Goal: Navigation & Orientation: Find specific page/section

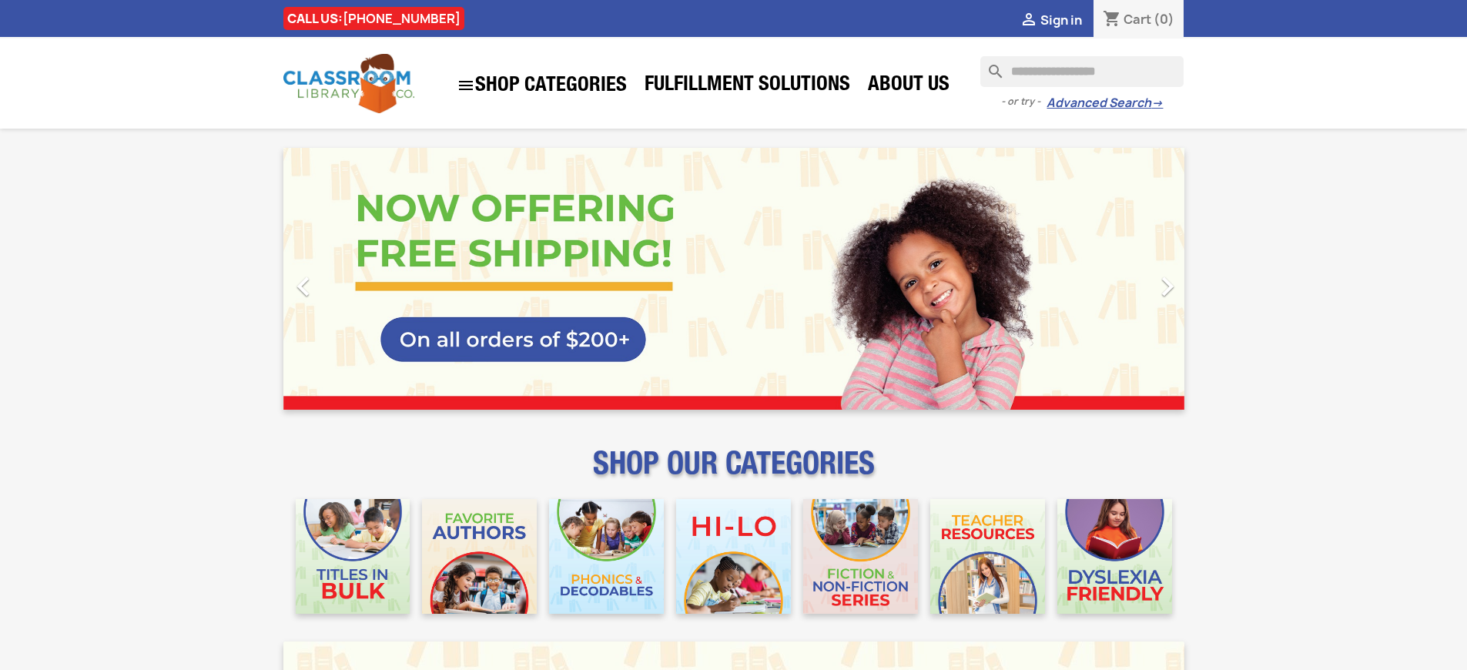
click at [1061, 19] on span "Sign in" at bounding box center [1062, 20] width 42 height 17
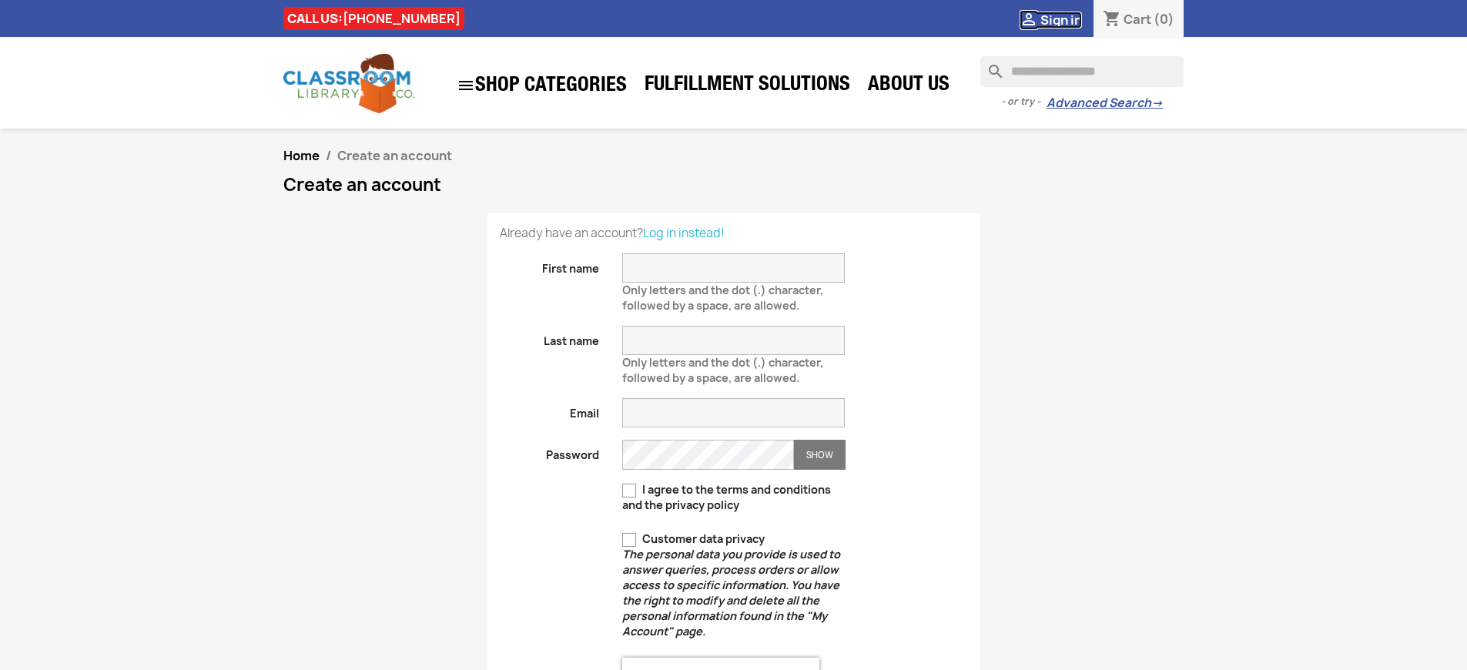
click at [1061, 19] on span "Sign in" at bounding box center [1062, 20] width 42 height 17
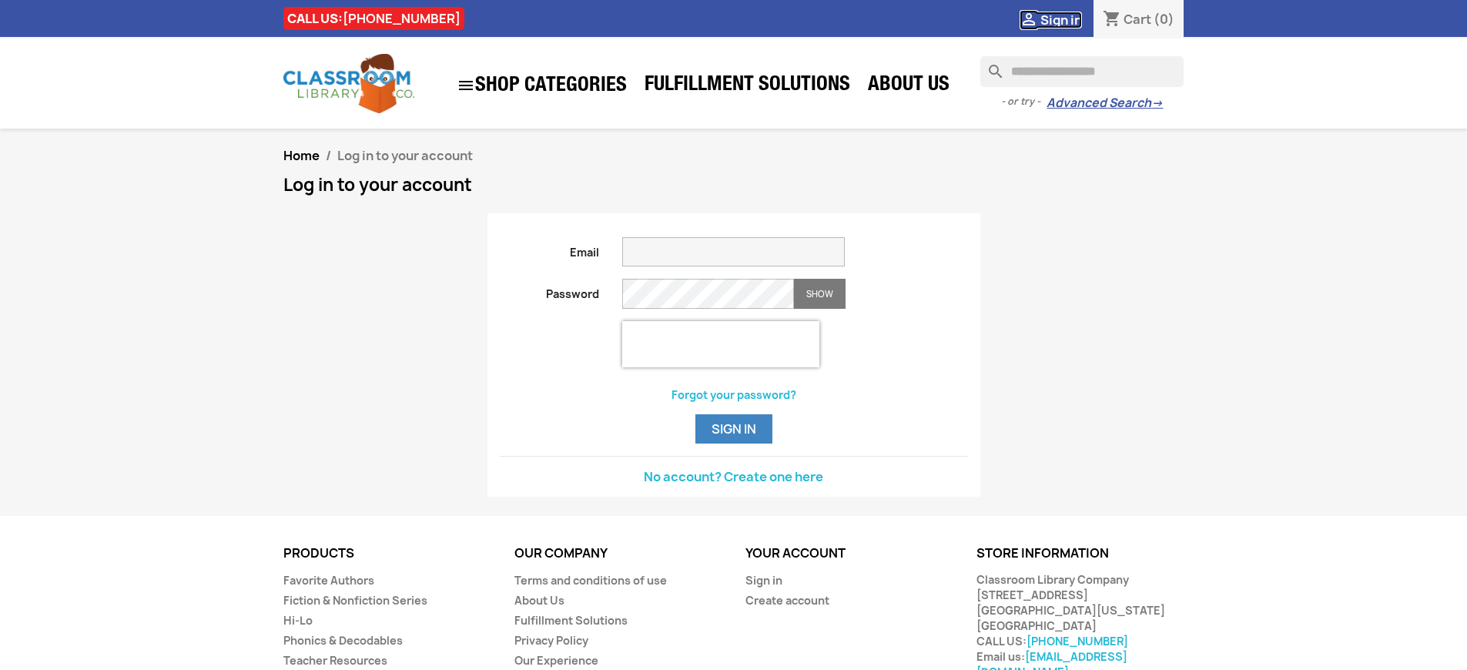
click at [1061, 19] on span "Sign in" at bounding box center [1062, 20] width 42 height 17
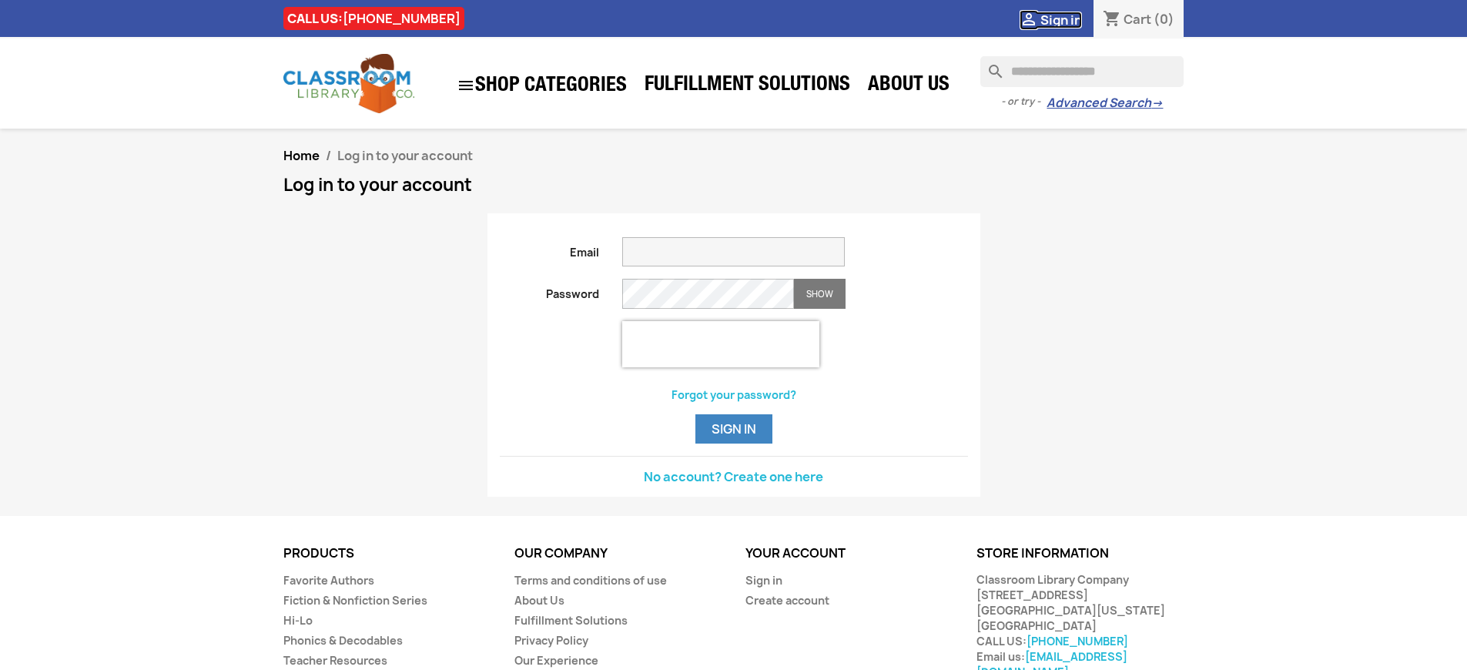
click at [1061, 19] on span "Sign in" at bounding box center [1062, 20] width 42 height 17
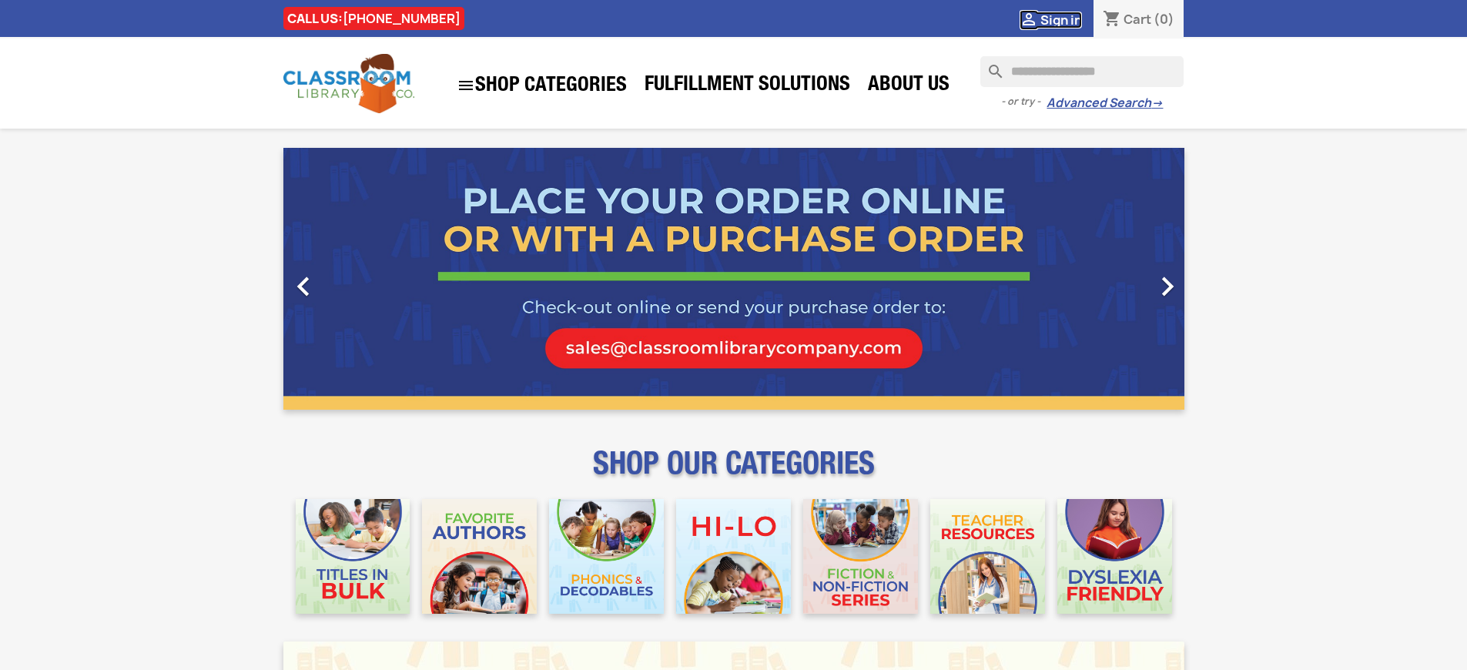
click at [1061, 19] on span "Sign in" at bounding box center [1062, 20] width 42 height 17
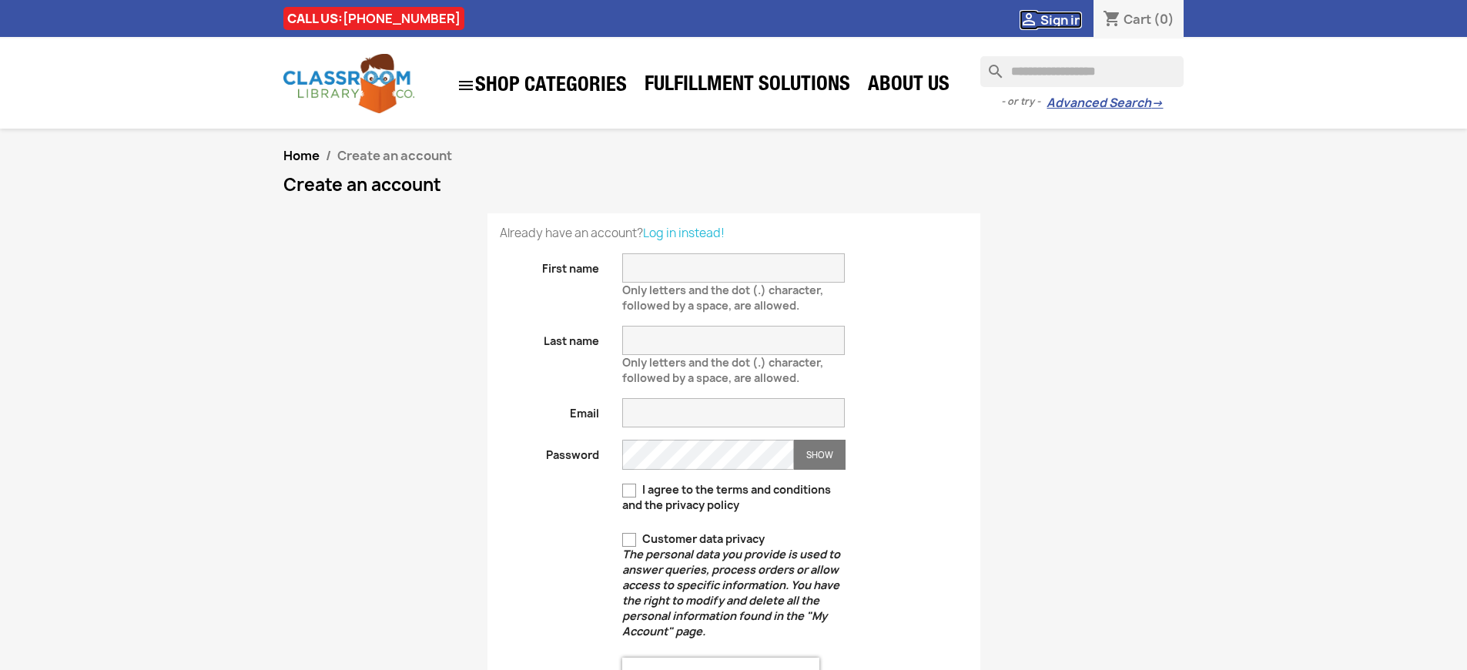
click at [1061, 19] on span "Sign in" at bounding box center [1062, 20] width 42 height 17
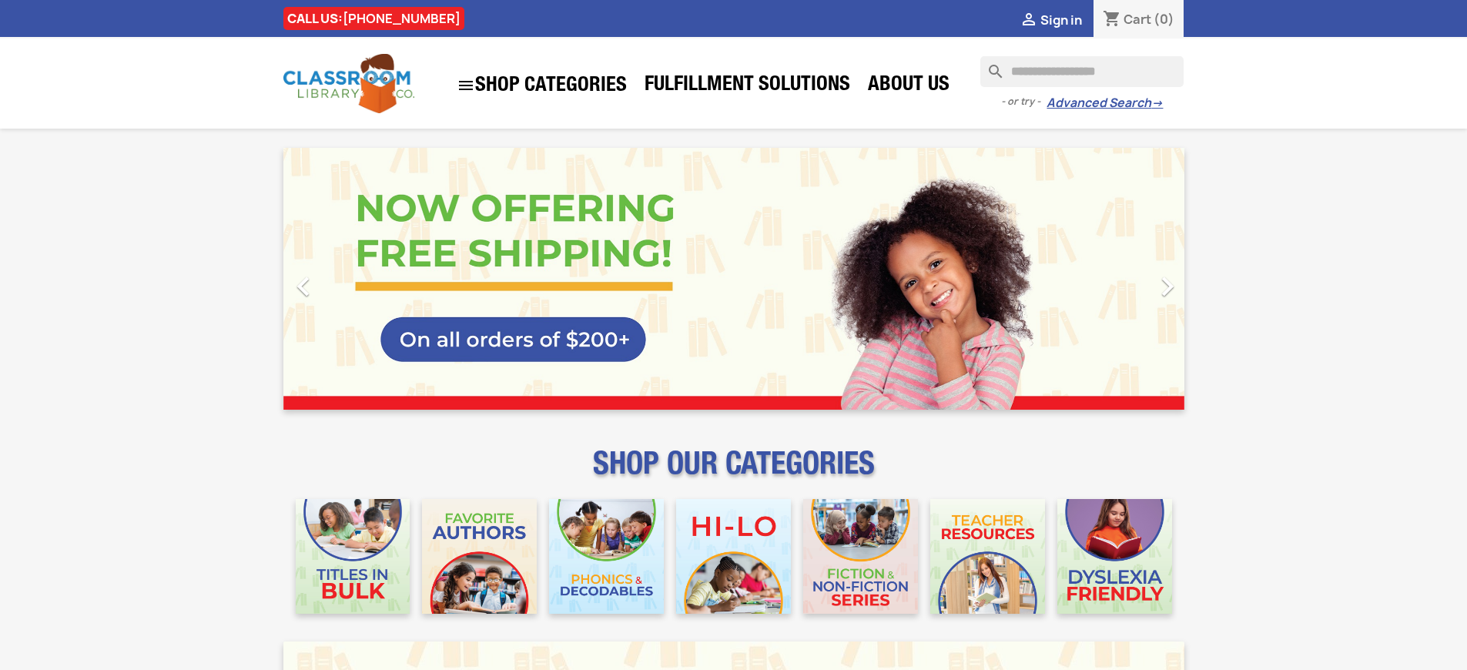
scroll to position [1978, 0]
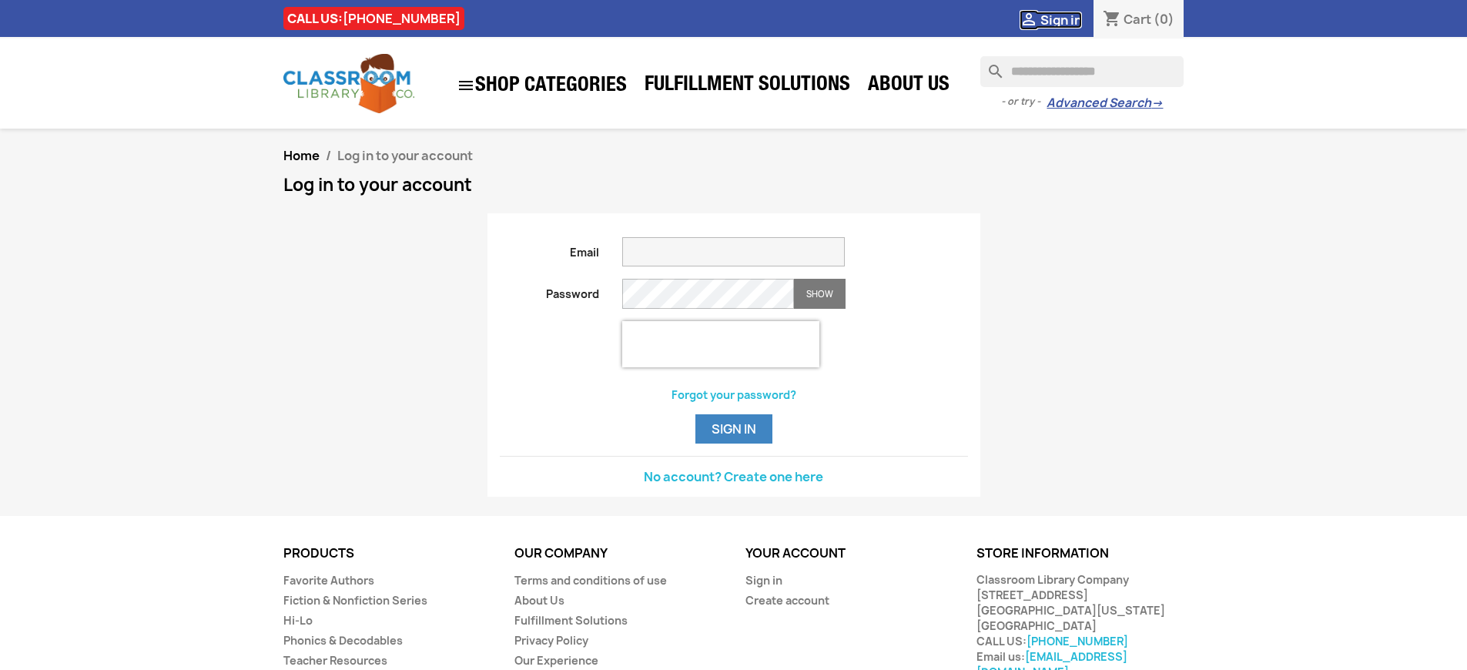
click at [1061, 19] on span "Sign in" at bounding box center [1062, 20] width 42 height 17
click at [733, 444] on button "Sign in" at bounding box center [734, 428] width 77 height 29
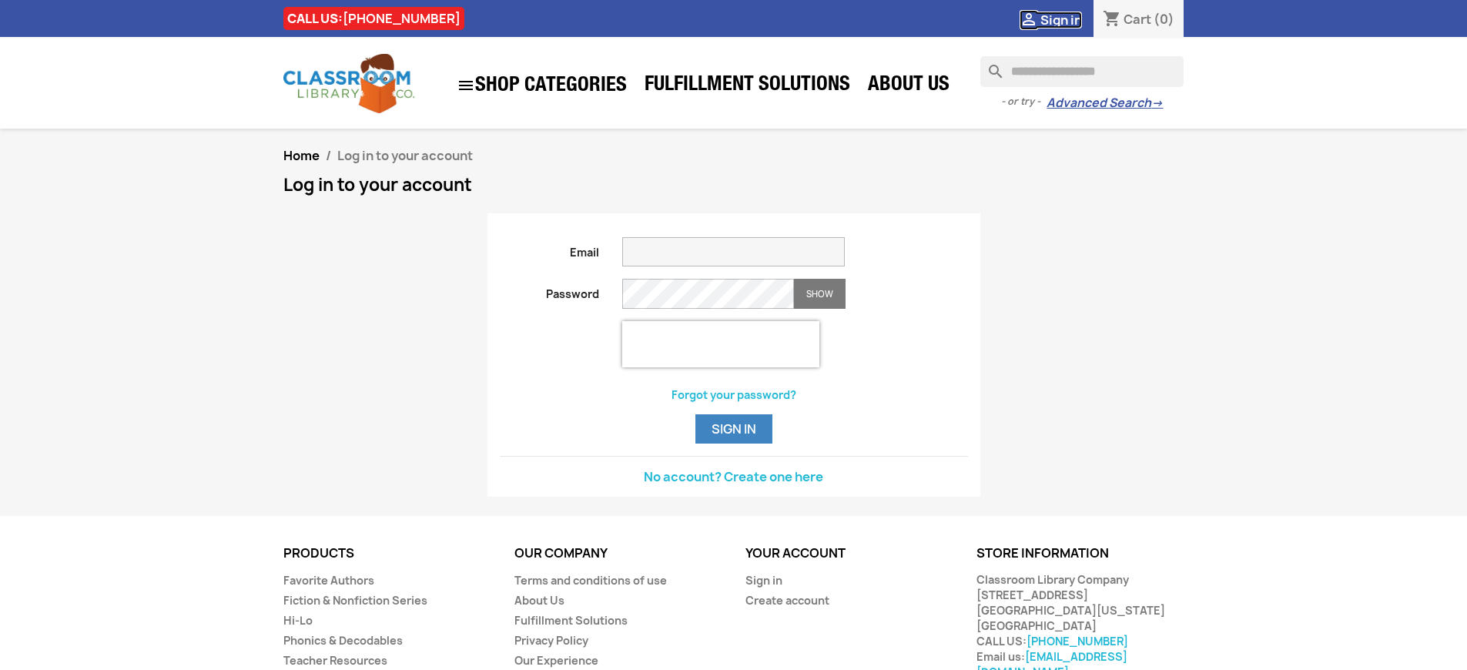
click at [1061, 19] on span "Sign in" at bounding box center [1062, 20] width 42 height 17
click at [733, 444] on button "Sign in" at bounding box center [734, 428] width 77 height 29
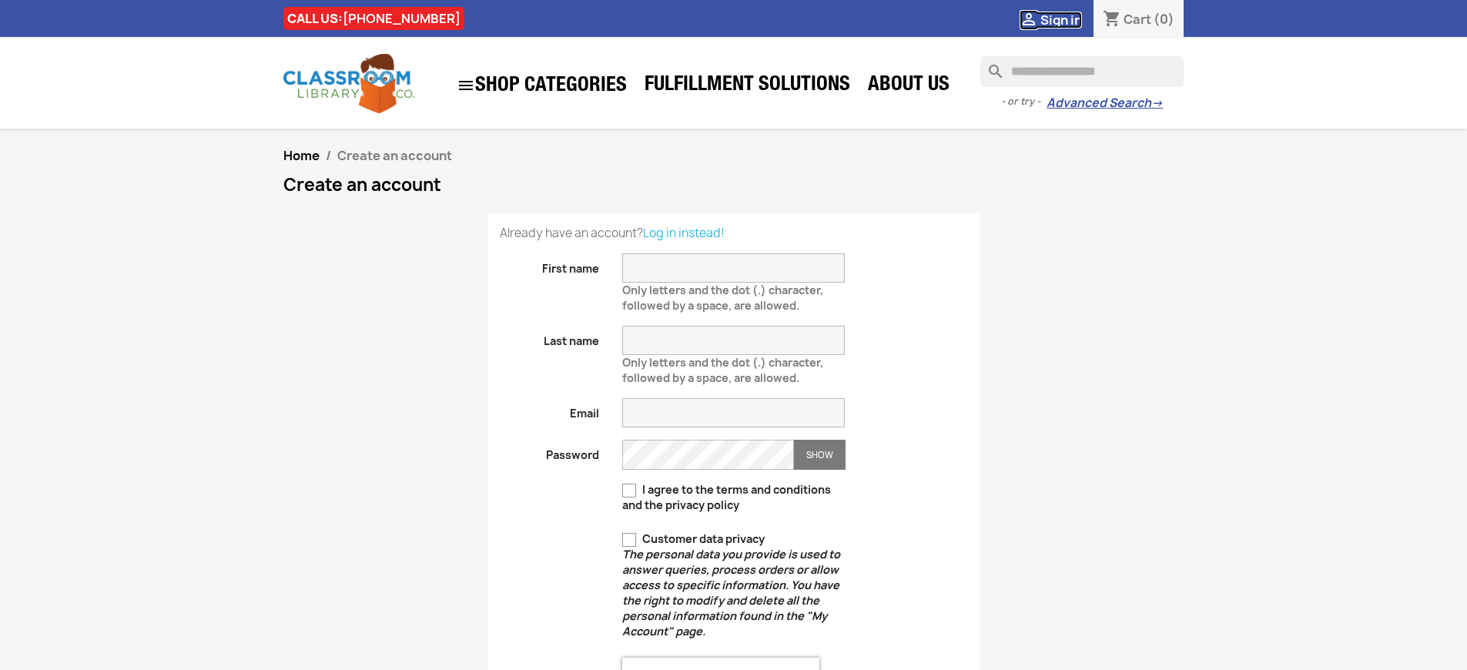
click at [1061, 19] on span "Sign in" at bounding box center [1062, 20] width 42 height 17
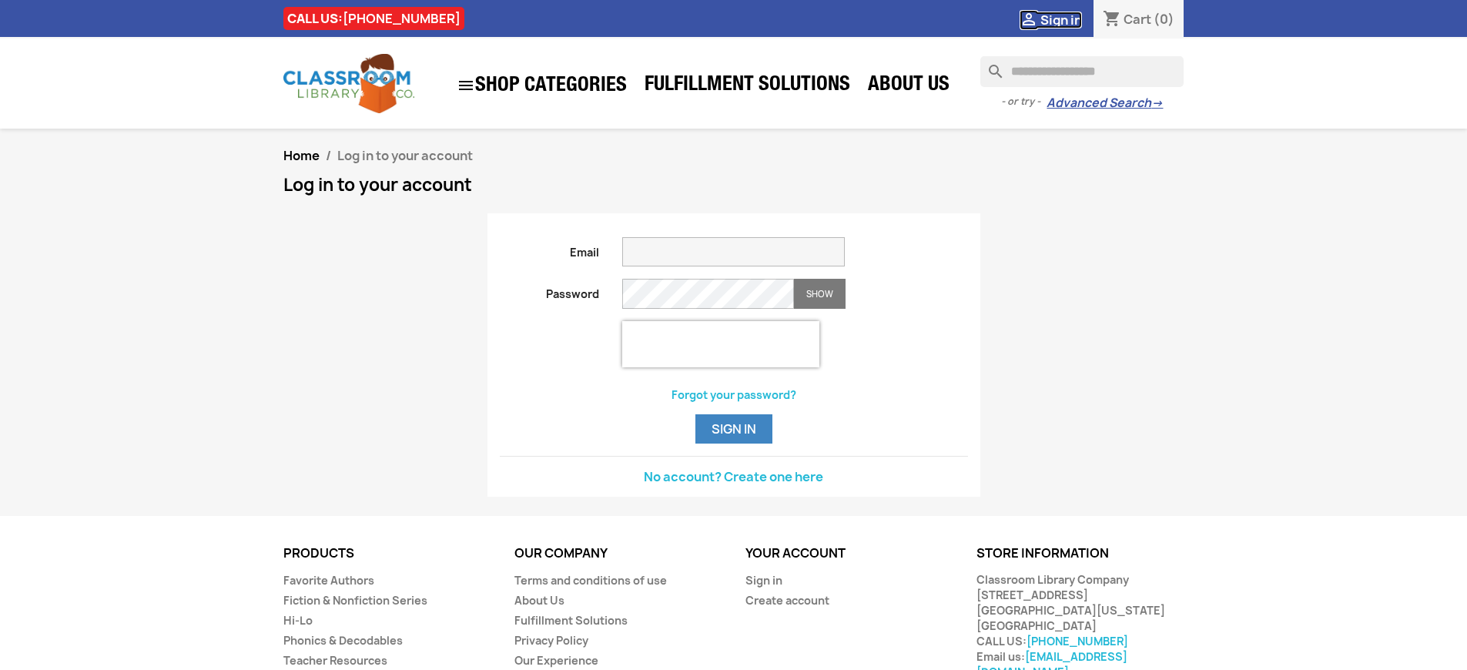
click at [1061, 19] on span "Sign in" at bounding box center [1062, 20] width 42 height 17
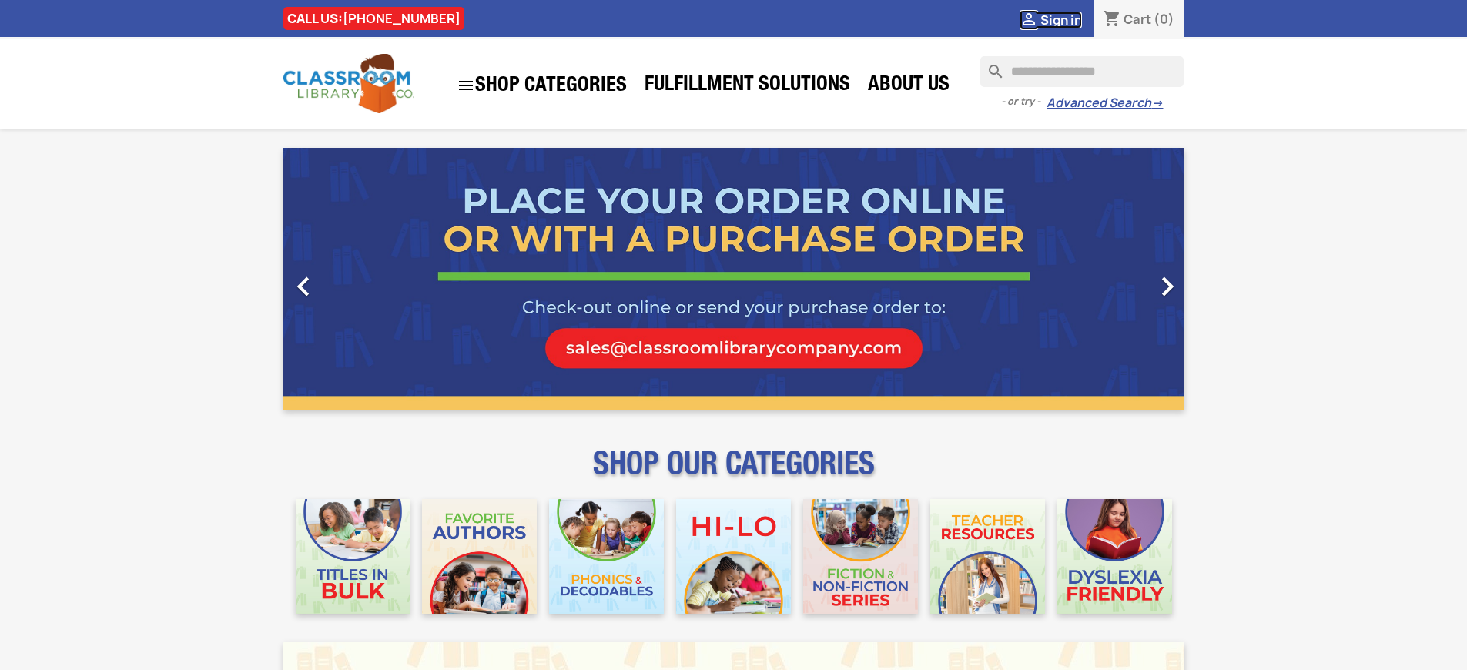
click at [1061, 19] on span "Sign in" at bounding box center [1062, 20] width 42 height 17
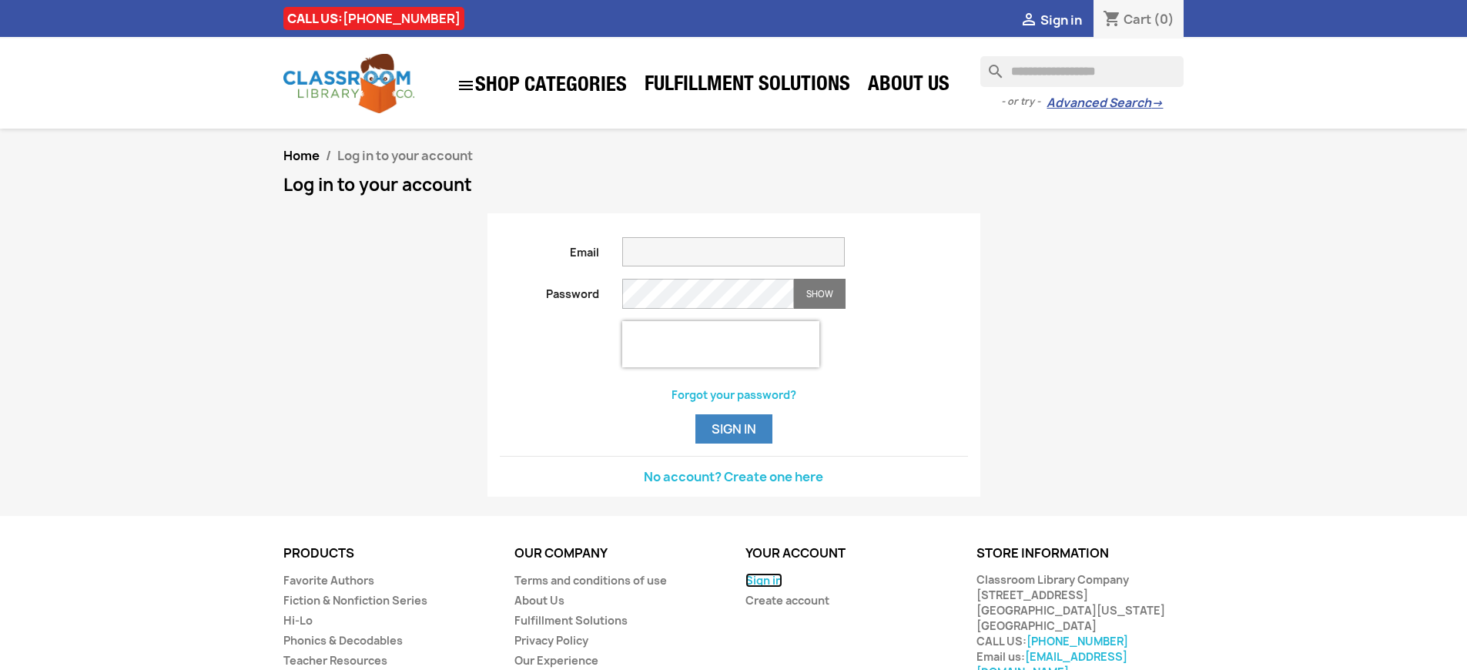
click at [763, 588] on link "Sign in" at bounding box center [764, 580] width 37 height 15
click at [1061, 19] on span "Sign in" at bounding box center [1062, 20] width 42 height 17
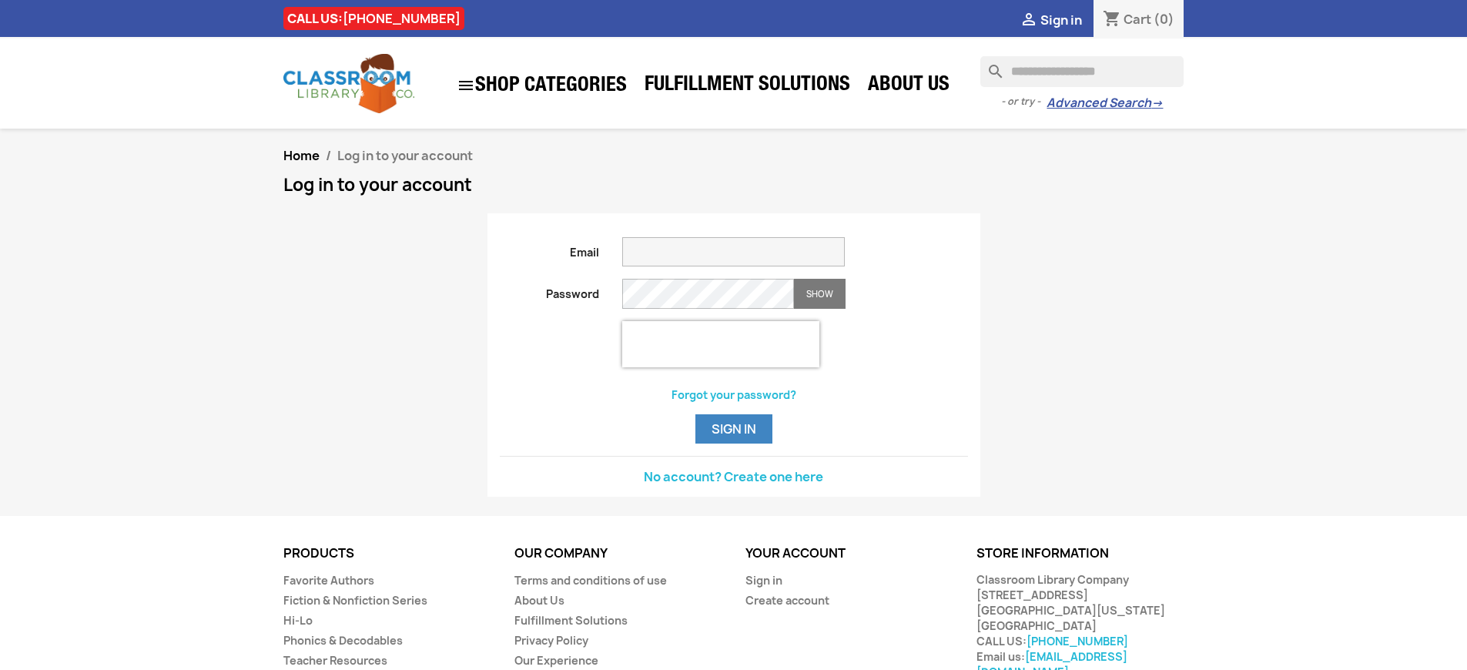
click at [1061, 19] on span "Sign in" at bounding box center [1062, 20] width 42 height 17
click at [763, 588] on link "Sign in" at bounding box center [764, 580] width 37 height 15
click at [1061, 19] on span "Sign in" at bounding box center [1062, 20] width 42 height 17
click at [763, 588] on link "Sign in" at bounding box center [764, 580] width 37 height 15
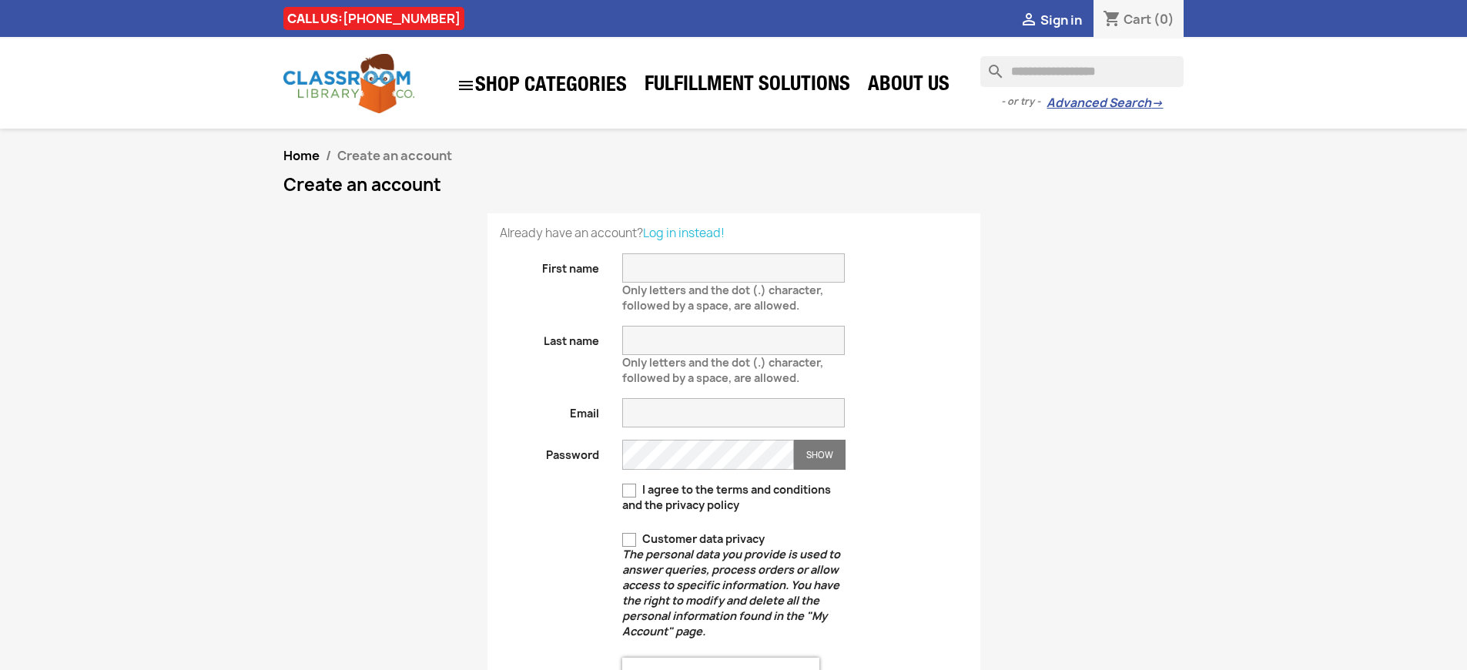
click at [1061, 19] on span "Sign in" at bounding box center [1062, 20] width 42 height 17
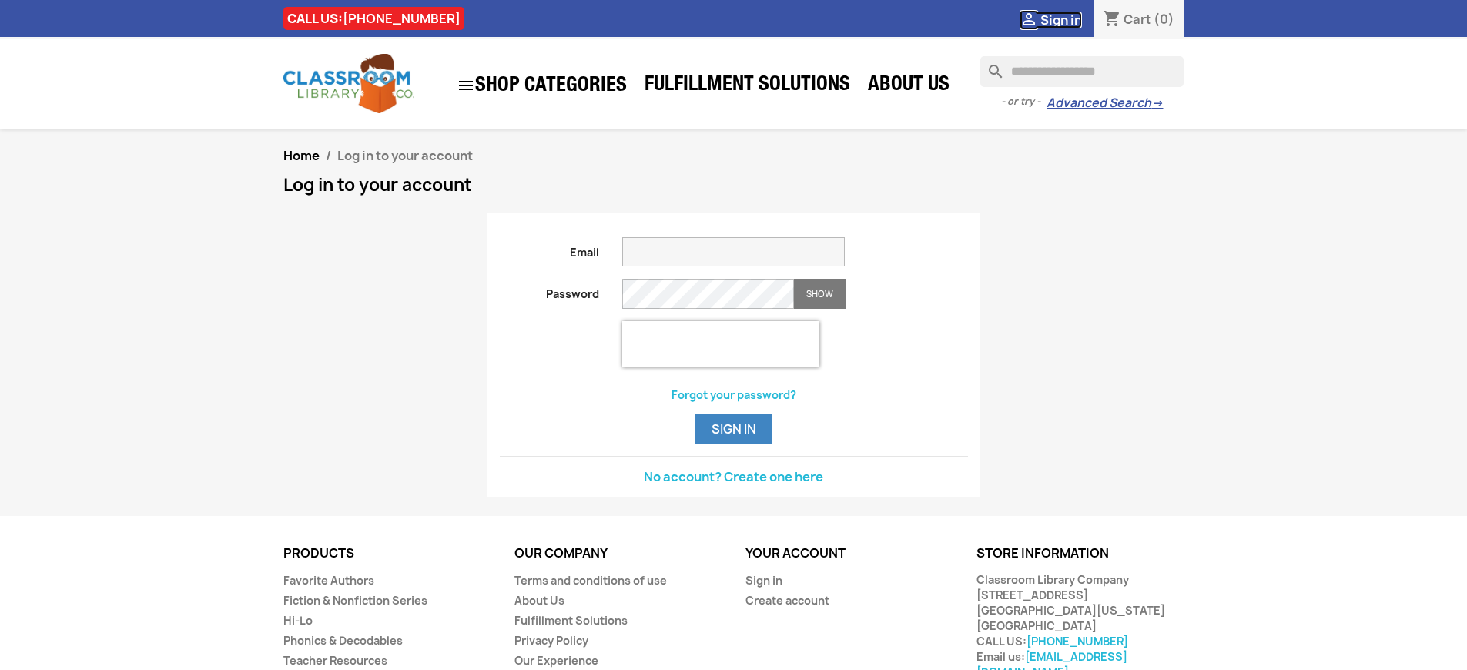
click at [1061, 19] on span "Sign in" at bounding box center [1062, 20] width 42 height 17
click at [733, 485] on link "No account? Create one here" at bounding box center [733, 476] width 179 height 17
